Goal: Check status: Check status

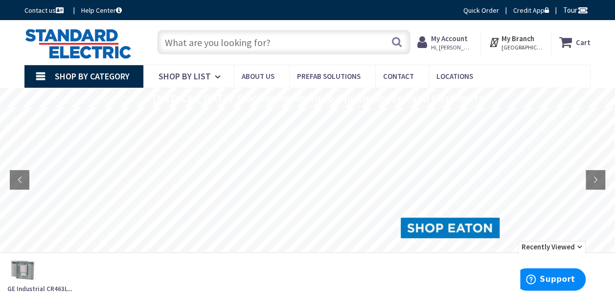
click at [453, 40] on strong "My Account" at bounding box center [449, 38] width 37 height 9
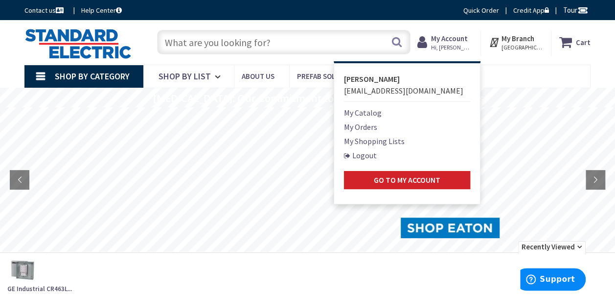
click at [374, 125] on link "My Orders" at bounding box center [360, 127] width 33 height 12
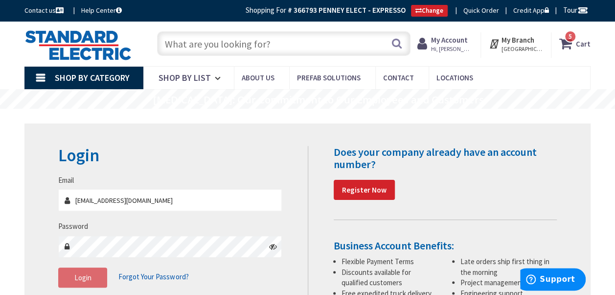
type input "[EMAIL_ADDRESS][DOMAIN_NAME]"
click at [84, 278] on span "Login" at bounding box center [82, 277] width 17 height 9
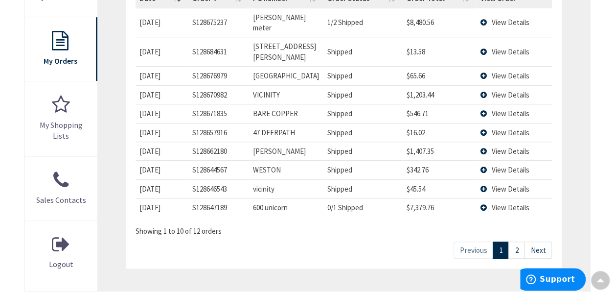
scroll to position [334, 0]
click at [505, 89] on span "View Details" at bounding box center [510, 93] width 38 height 9
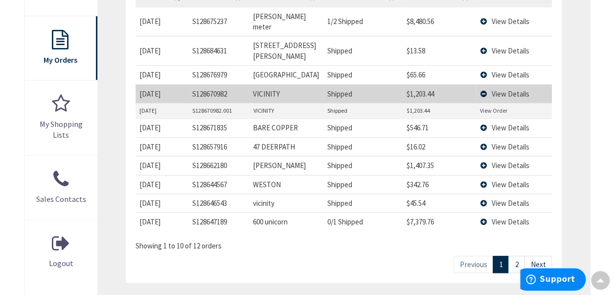
click at [491, 106] on link "View Order" at bounding box center [493, 110] width 27 height 8
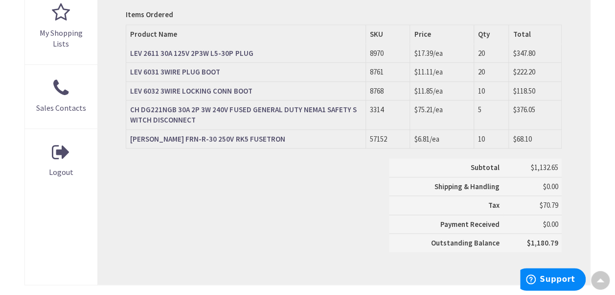
scroll to position [421, 0]
